Goal: Information Seeking & Learning: Learn about a topic

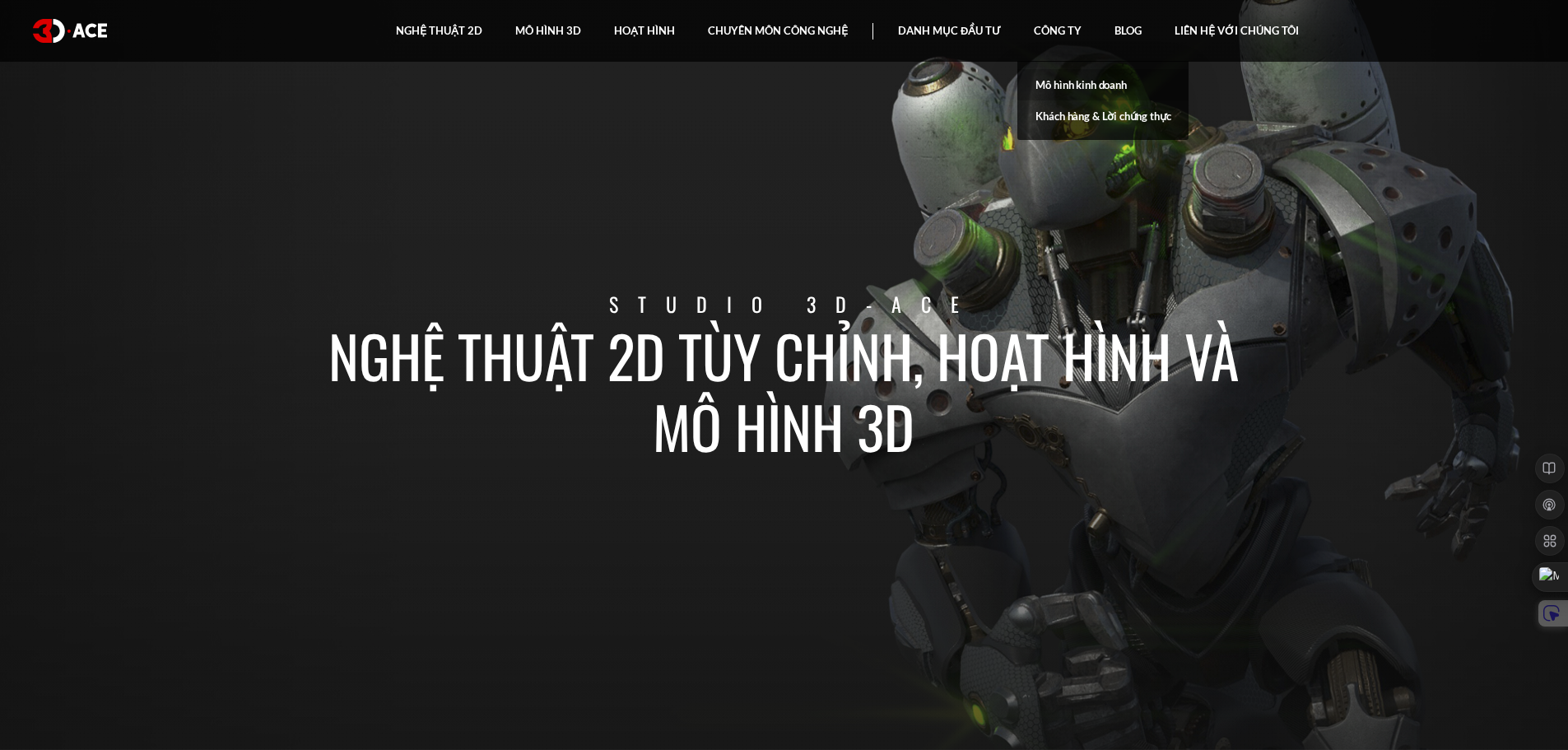
click at [1087, 82] on font "Mô hình kinh doanh" at bounding box center [1080, 84] width 91 height 13
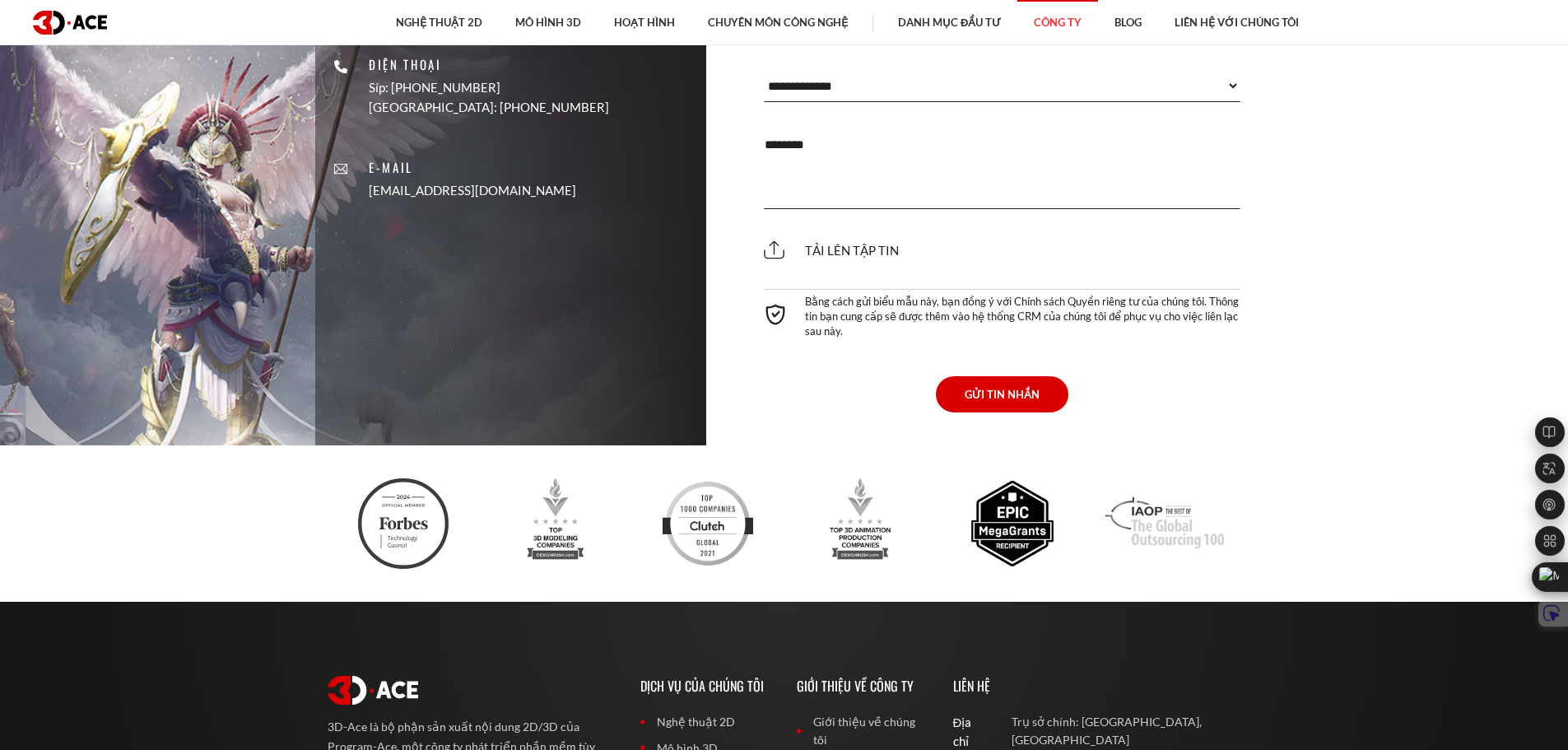
scroll to position [2679, 0]
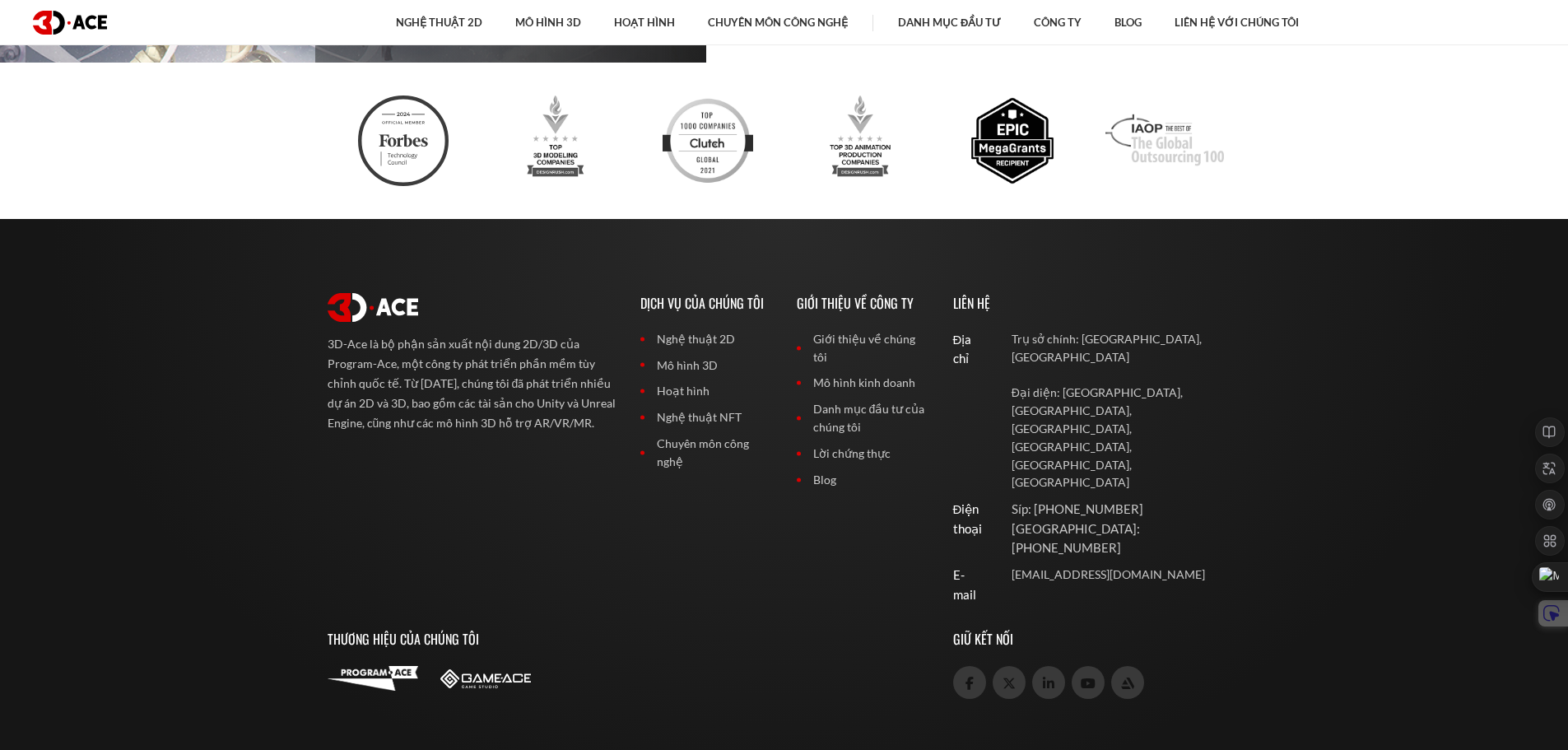
drag, startPoint x: 646, startPoint y: 374, endPoint x: 659, endPoint y: 378, distance: 13.8
drag, startPoint x: 659, startPoint y: 378, endPoint x: 520, endPoint y: 528, distance: 205.0
click at [525, 612] on p "Thương hiệu của chúng tôi" at bounding box center [628, 638] width 601 height 53
click at [55, 12] on img at bounding box center [70, 23] width 74 height 24
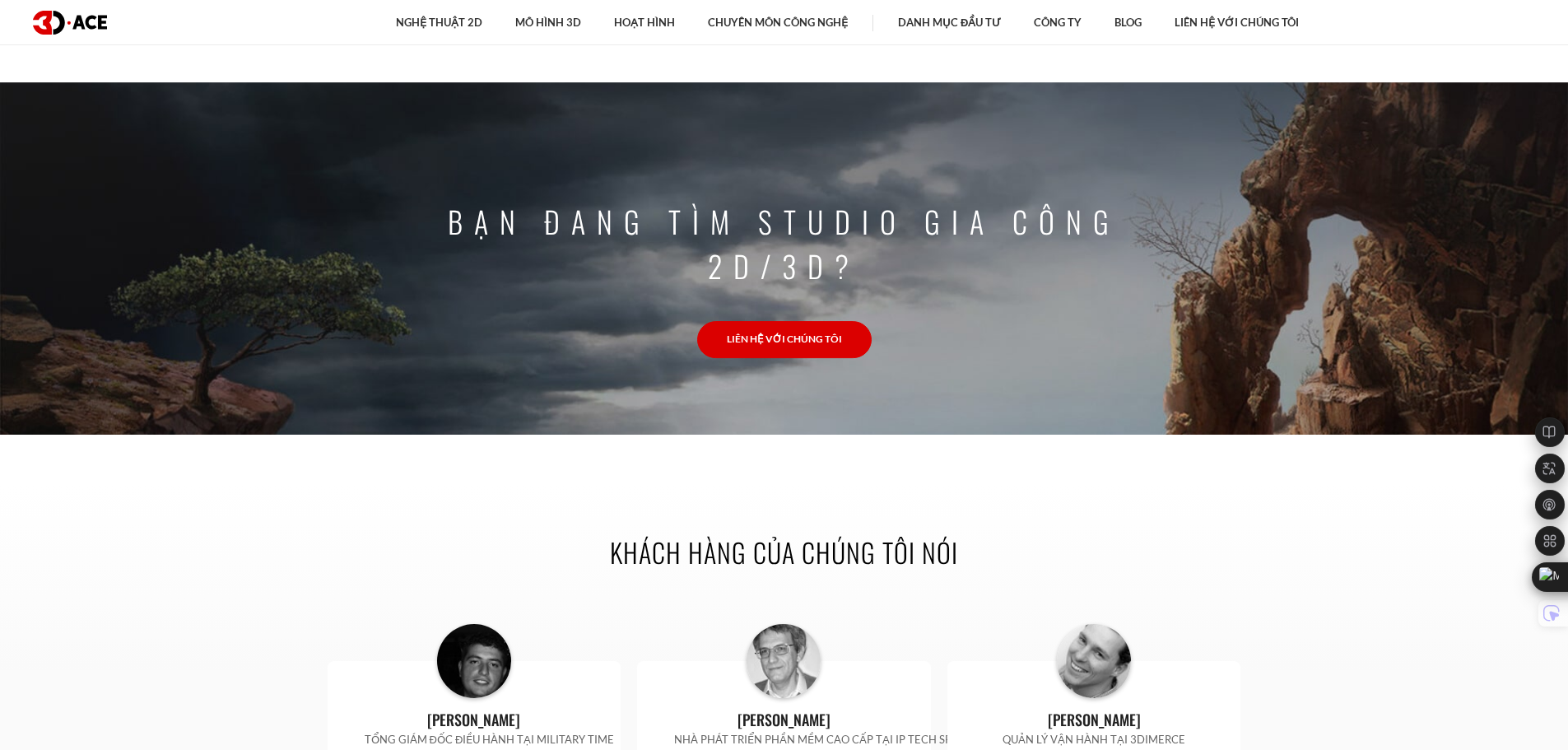
scroll to position [4938, 0]
